Goal: Use online tool/utility: Utilize a website feature to perform a specific function

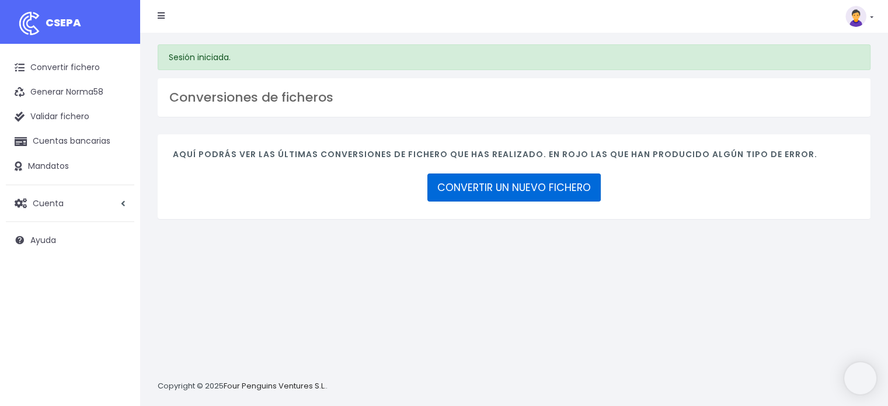
click at [554, 186] on link "CONVERTIR UN NUEVO FICHERO" at bounding box center [513, 187] width 173 height 28
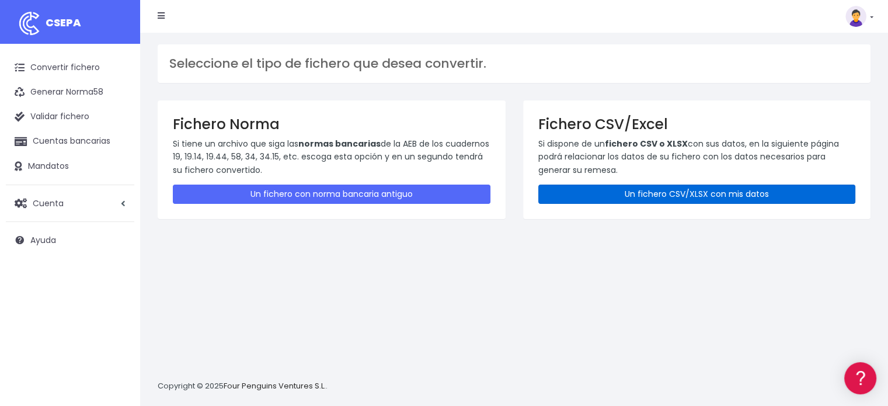
click at [639, 191] on link "Un fichero CSV/XLSX con mis datos" at bounding box center [697, 193] width 318 height 19
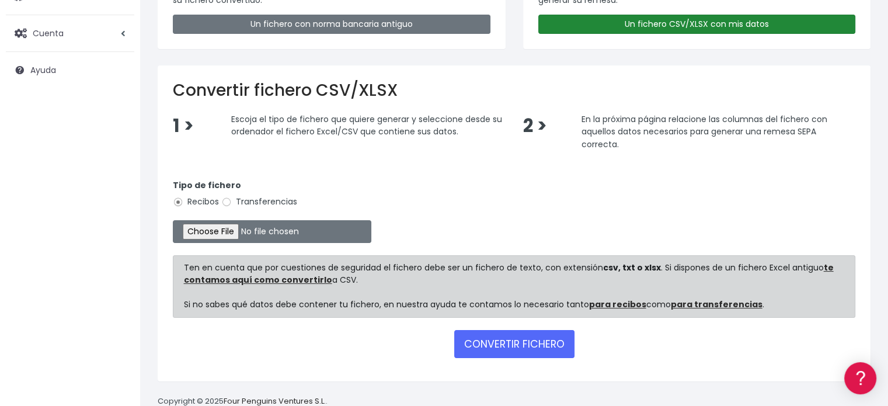
scroll to position [175, 0]
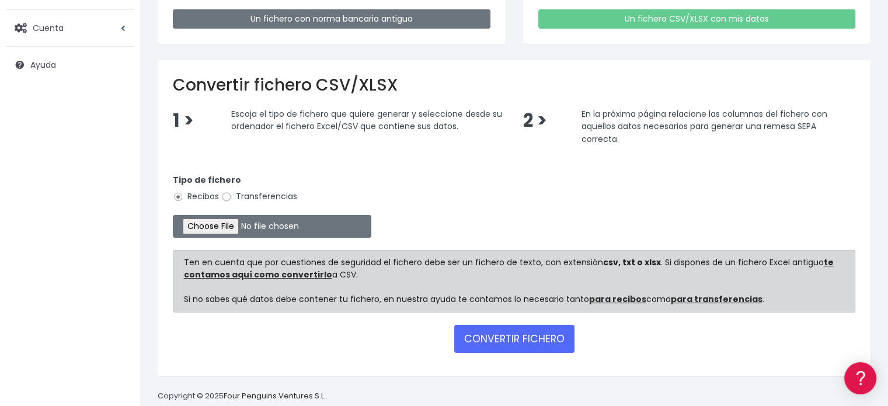
click at [226, 194] on input "Transferencias" at bounding box center [226, 196] width 11 height 11
radio input "true"
click at [231, 226] on input "file" at bounding box center [272, 226] width 198 height 23
type input "C:\fakepath\transferencias-2025-08-12.csv"
click at [504, 341] on button "CONVERTIR FICHERO" at bounding box center [514, 339] width 120 height 28
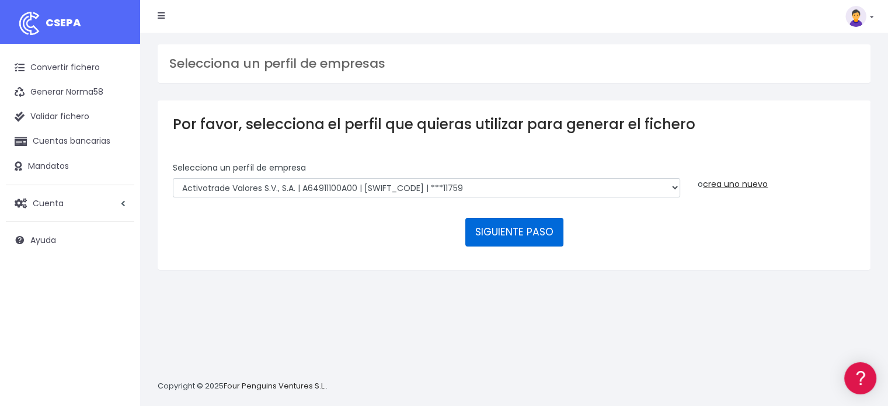
click at [507, 231] on button "SIGUIENTE PASO" at bounding box center [514, 232] width 98 height 28
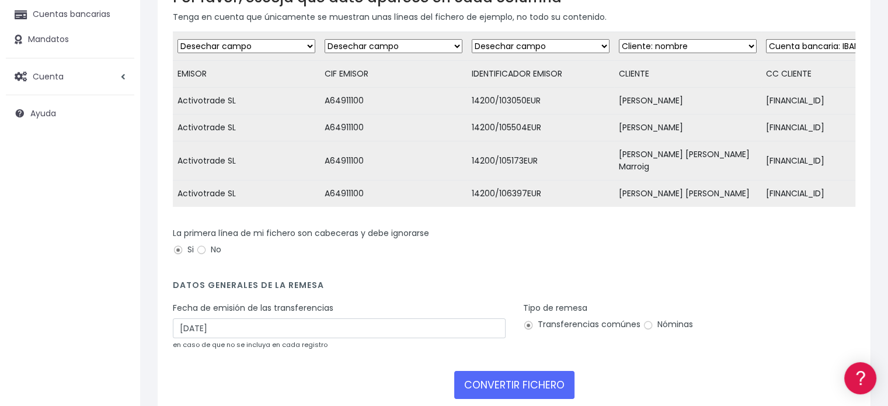
scroll to position [175, 0]
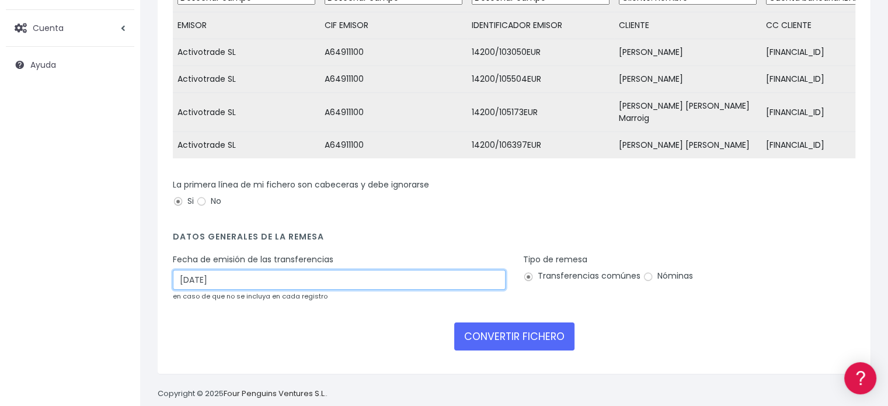
click at [231, 274] on input "[DATE]" at bounding box center [339, 280] width 333 height 20
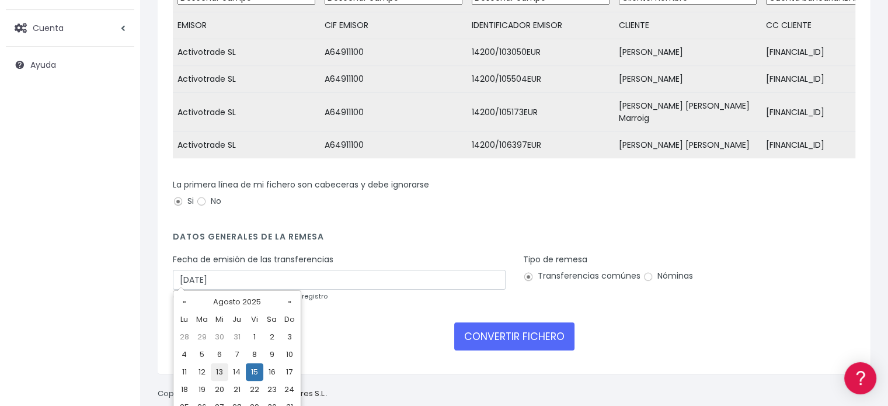
click at [219, 371] on td "13" at bounding box center [220, 372] width 18 height 18
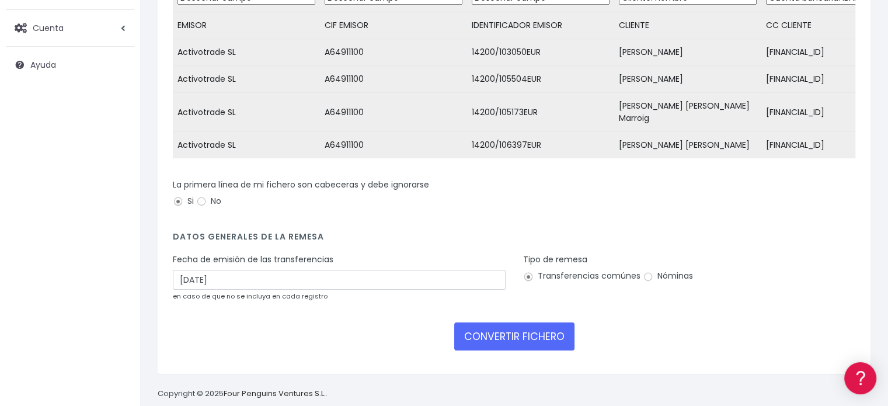
type input "[DATE]"
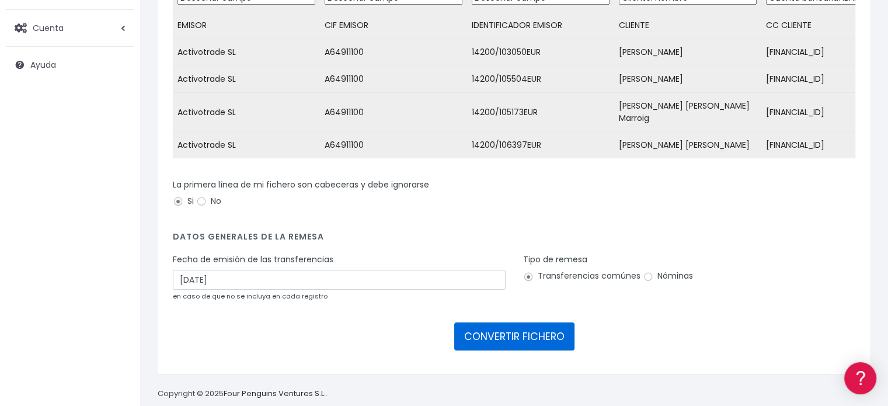
click at [488, 327] on button "CONVERTIR FICHERO" at bounding box center [514, 336] width 120 height 28
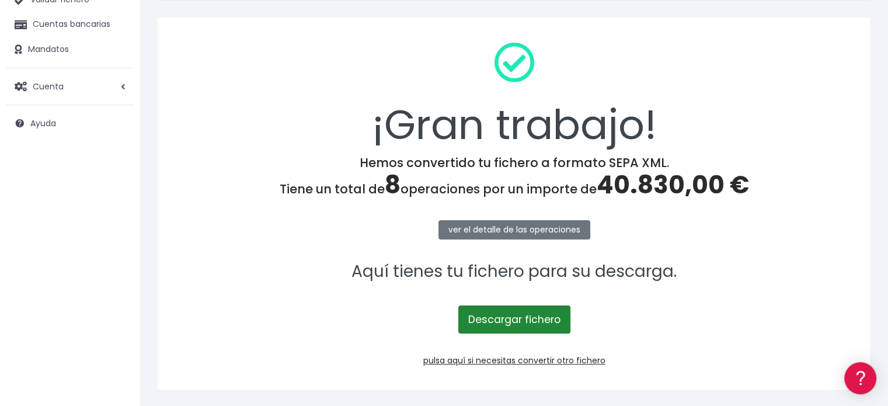
scroll to position [151, 0]
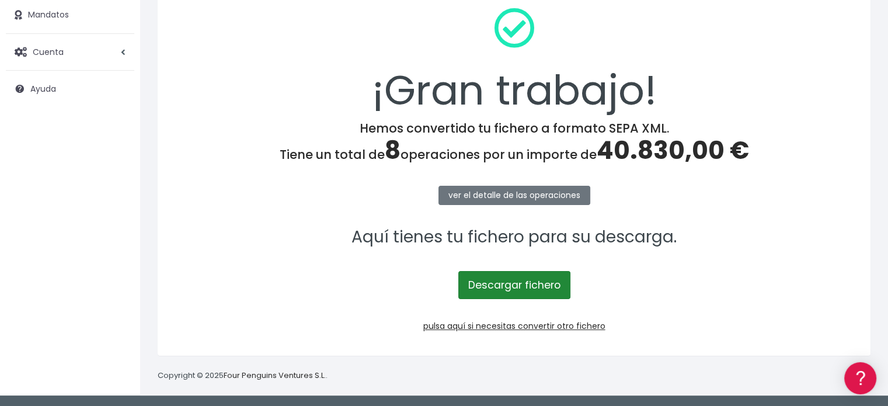
click at [539, 288] on link "Descargar fichero" at bounding box center [514, 285] width 112 height 28
